Goal: Entertainment & Leisure: Consume media (video, audio)

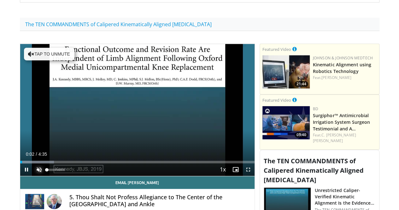
click at [33, 174] on span "Video Player" at bounding box center [39, 169] width 13 height 13
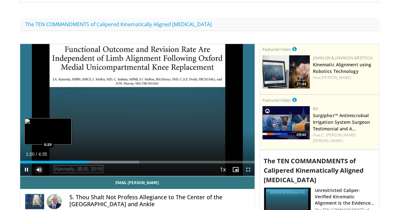
click at [32, 163] on div "Loaded : 50.76% 1:20 0:29" at bounding box center [137, 160] width 234 height 6
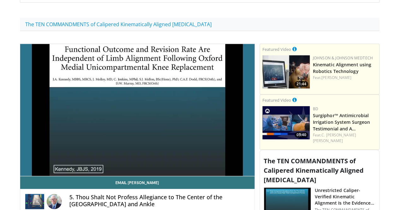
click at [33, 163] on button "Mute" at bounding box center [39, 169] width 13 height 13
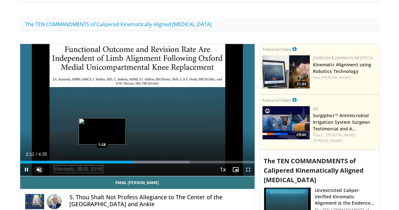
click at [86, 163] on div "Loaded : 72.38% 2:12 1:28" at bounding box center [137, 160] width 234 height 6
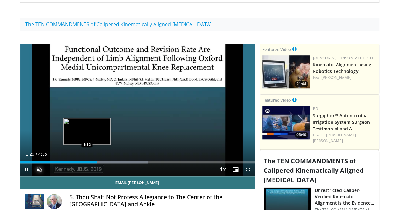
click at [70, 163] on div "1:29" at bounding box center [58, 161] width 76 height 3
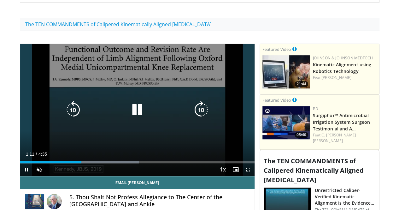
click at [134, 111] on icon "Video Player" at bounding box center [137, 110] width 18 height 18
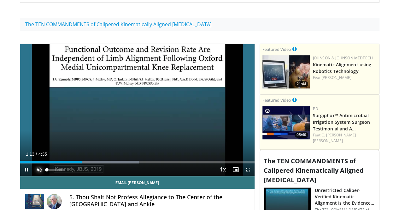
click at [33, 172] on span "Video Player" at bounding box center [39, 169] width 13 height 13
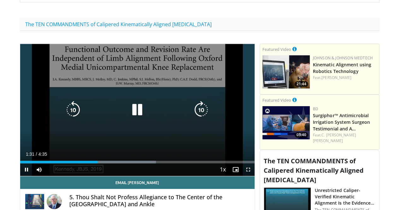
click at [157, 130] on div "10 seconds Tap to unmute" at bounding box center [137, 110] width 234 height 132
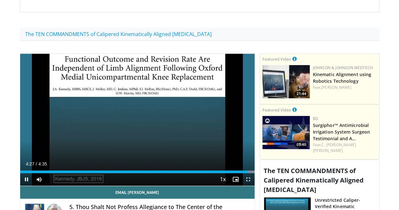
scroll to position [156, 0]
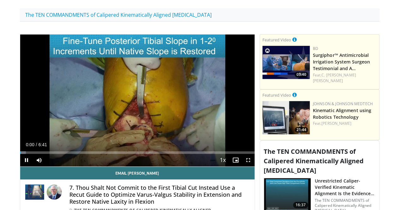
scroll to position [176, 0]
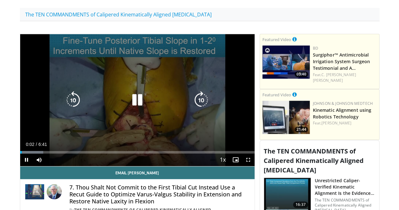
click at [136, 97] on icon "Video Player" at bounding box center [137, 100] width 18 height 18
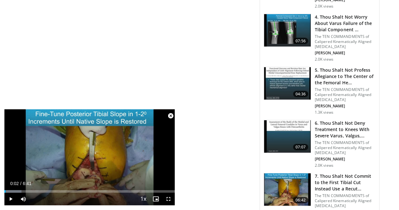
scroll to position [604, 0]
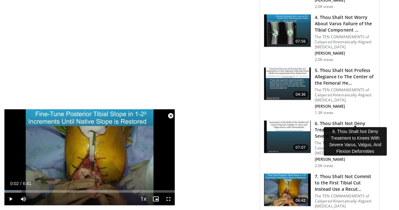
click at [346, 120] on h3 "6. Thou Shalt Not Deny Treatment to Knees With Severe Varus, Valgus,…" at bounding box center [345, 129] width 61 height 19
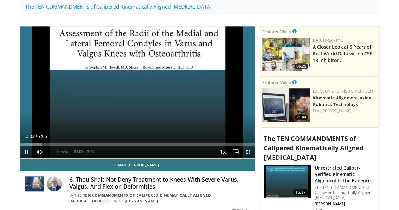
scroll to position [143, 0]
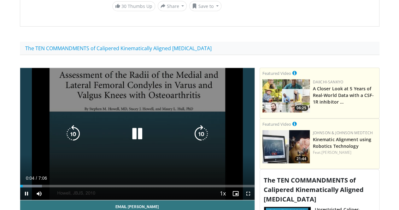
click at [133, 131] on icon "Video Player" at bounding box center [137, 134] width 18 height 18
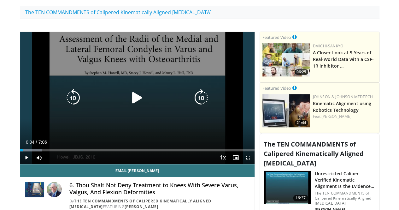
scroll to position [179, 0]
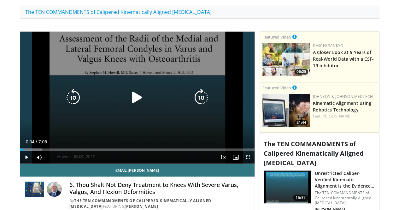
click at [129, 91] on icon "Video Player" at bounding box center [137, 98] width 18 height 18
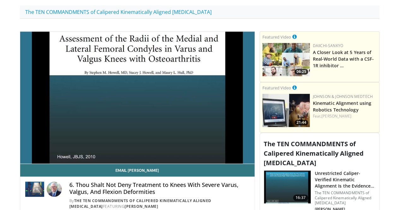
scroll to position [178, 0]
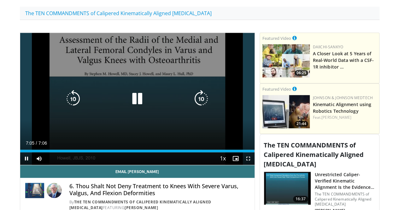
click at [135, 96] on icon "Video Player" at bounding box center [137, 99] width 18 height 18
